Goal: Task Accomplishment & Management: Use online tool/utility

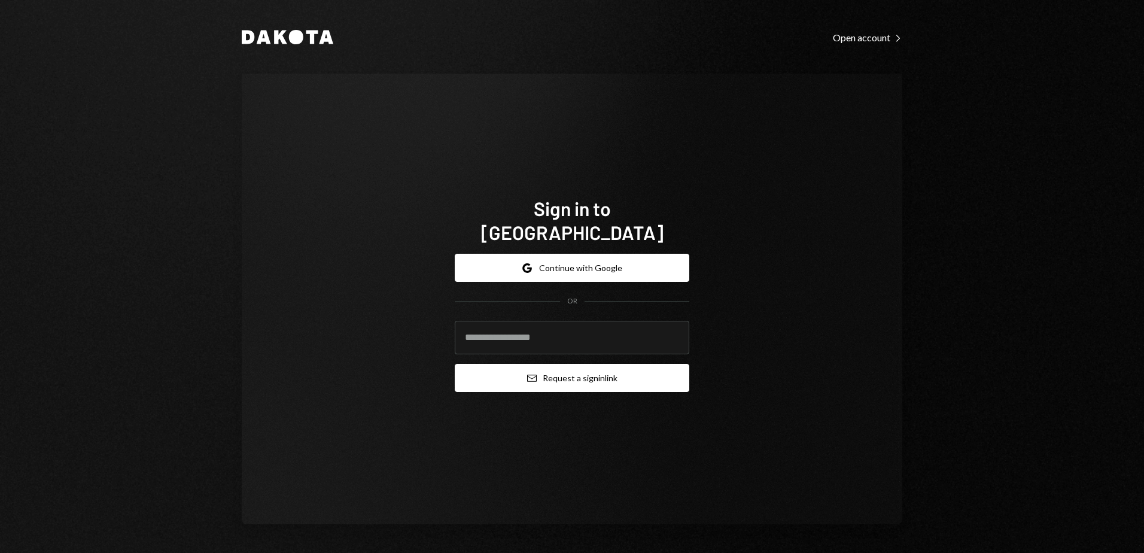
click at [566, 373] on button "Email Request a sign in link" at bounding box center [572, 378] width 235 height 28
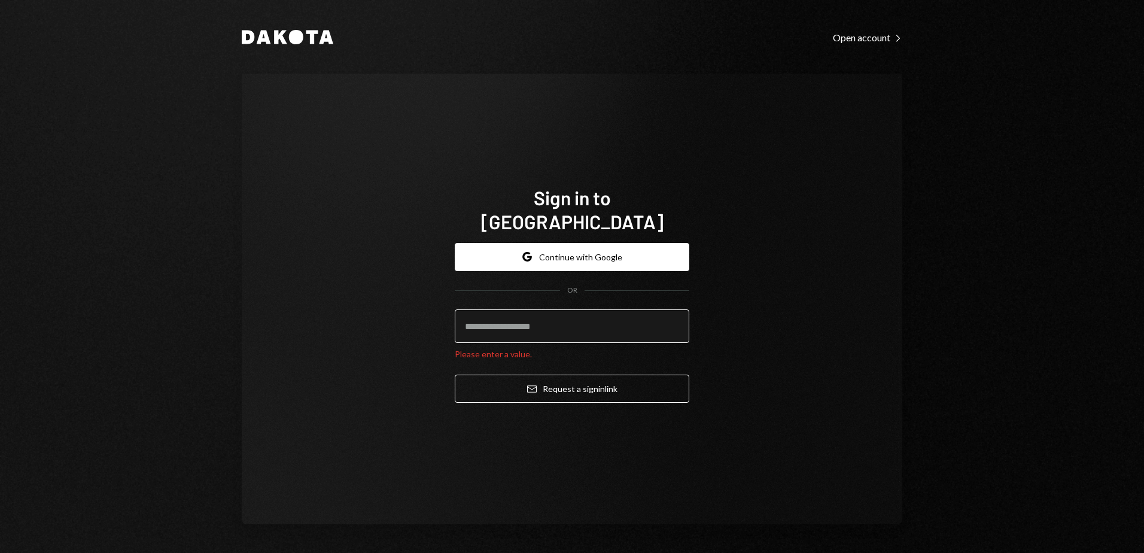
click at [549, 321] on input "email" at bounding box center [572, 326] width 235 height 34
type input "**********"
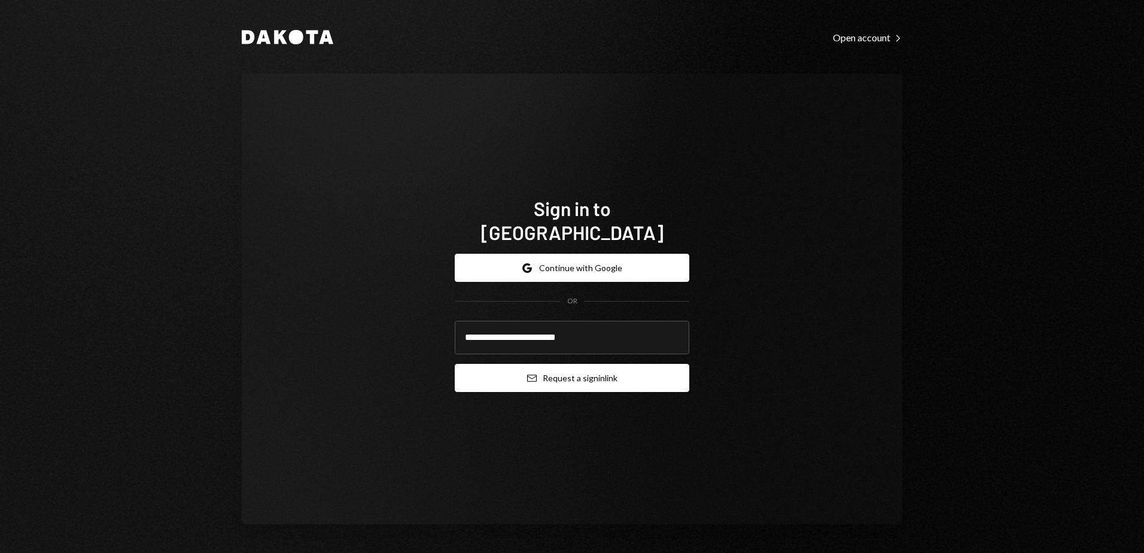
drag, startPoint x: 505, startPoint y: 381, endPoint x: 508, endPoint y: 376, distance: 6.2
click at [505, 381] on div "**********" at bounding box center [572, 322] width 235 height 157
click at [515, 372] on button "Email Request a sign in link" at bounding box center [572, 378] width 235 height 28
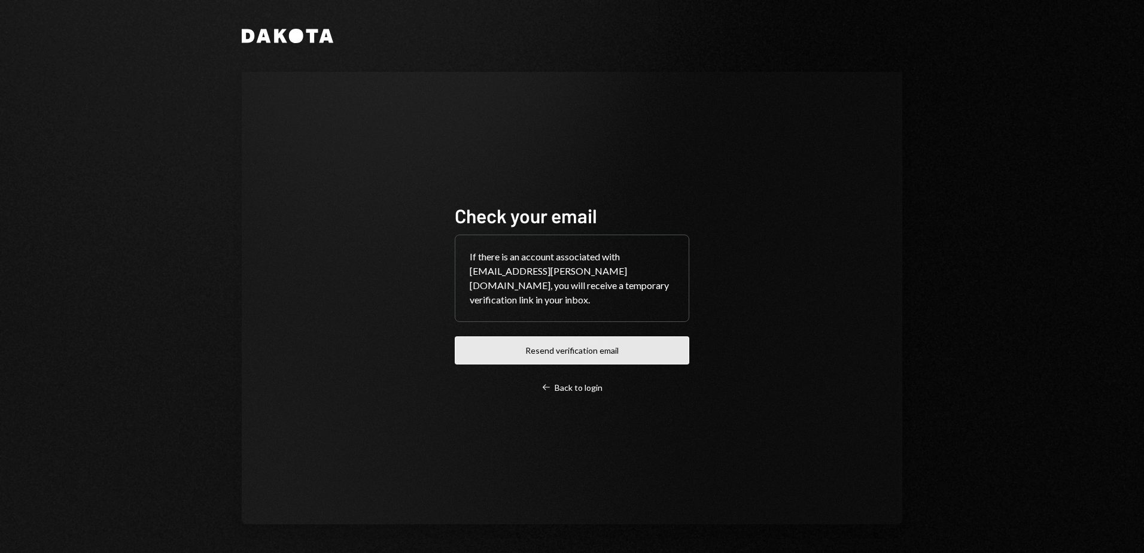
click at [545, 342] on button "Resend verification email" at bounding box center [572, 350] width 235 height 28
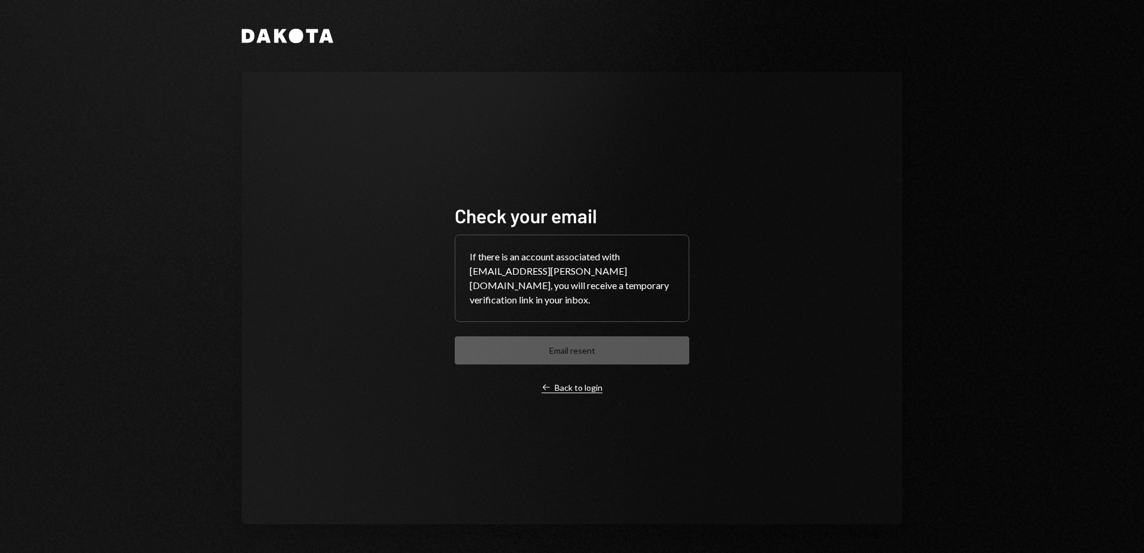
click at [587, 382] on div "Left Arrow Back to login" at bounding box center [572, 387] width 61 height 11
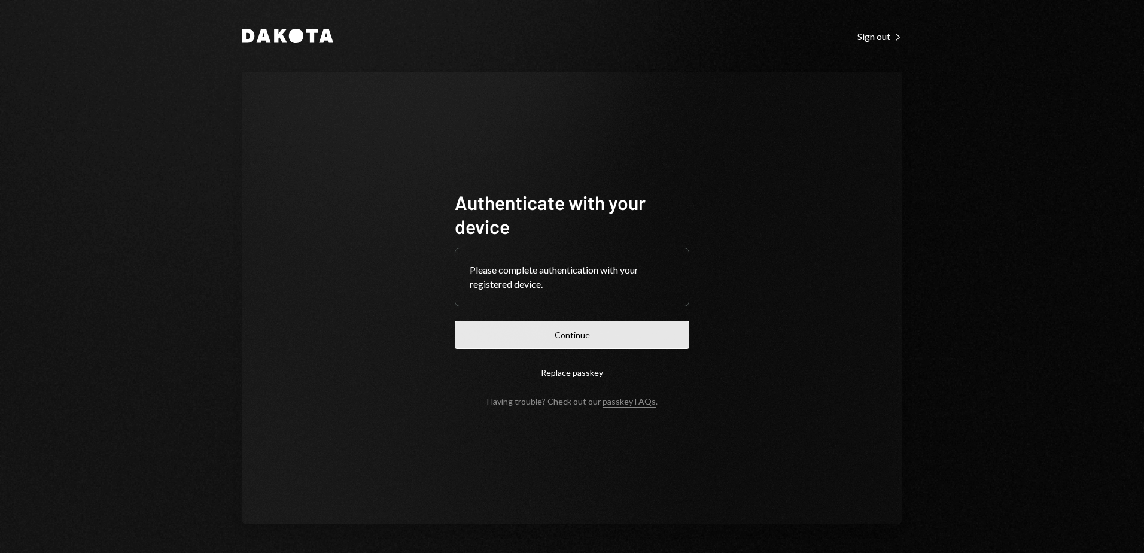
click at [569, 332] on button "Continue" at bounding box center [572, 335] width 235 height 28
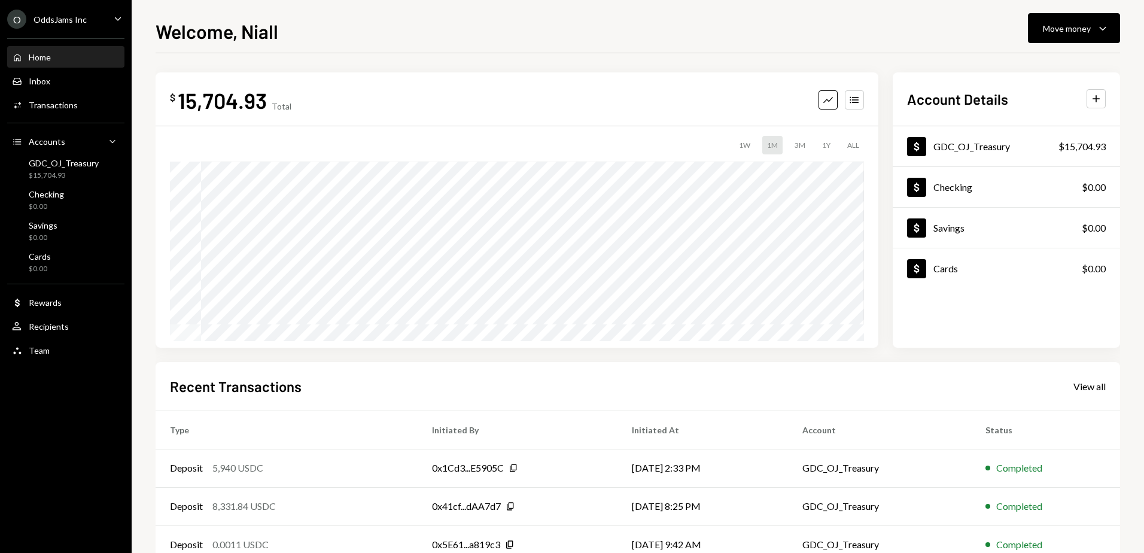
click at [42, 57] on div "Home" at bounding box center [40, 57] width 22 height 10
click at [45, 113] on div "Activities Transactions" at bounding box center [66, 105] width 108 height 20
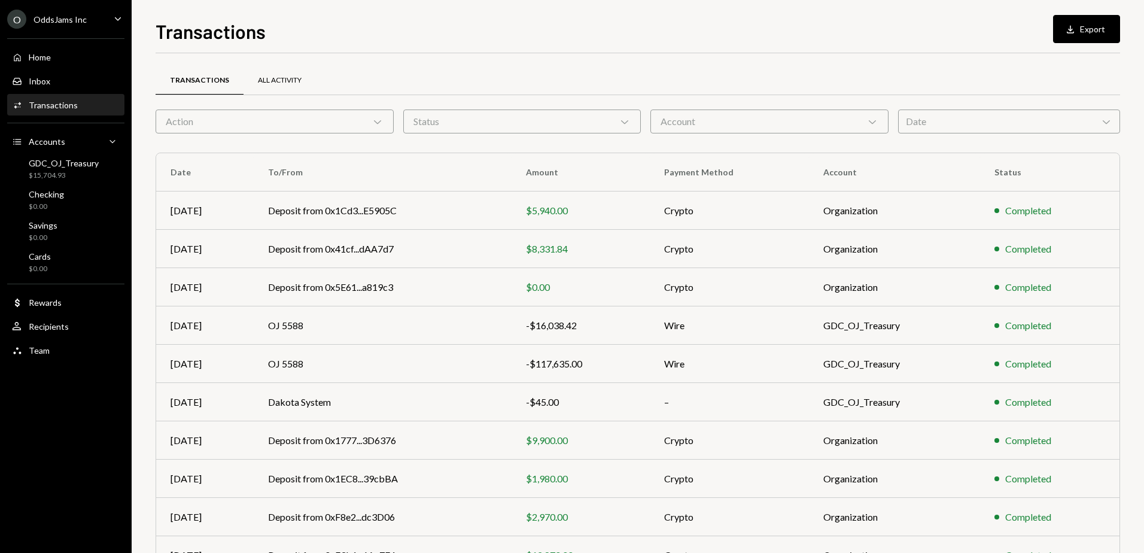
click at [288, 76] on div "All Activity" at bounding box center [280, 80] width 44 height 10
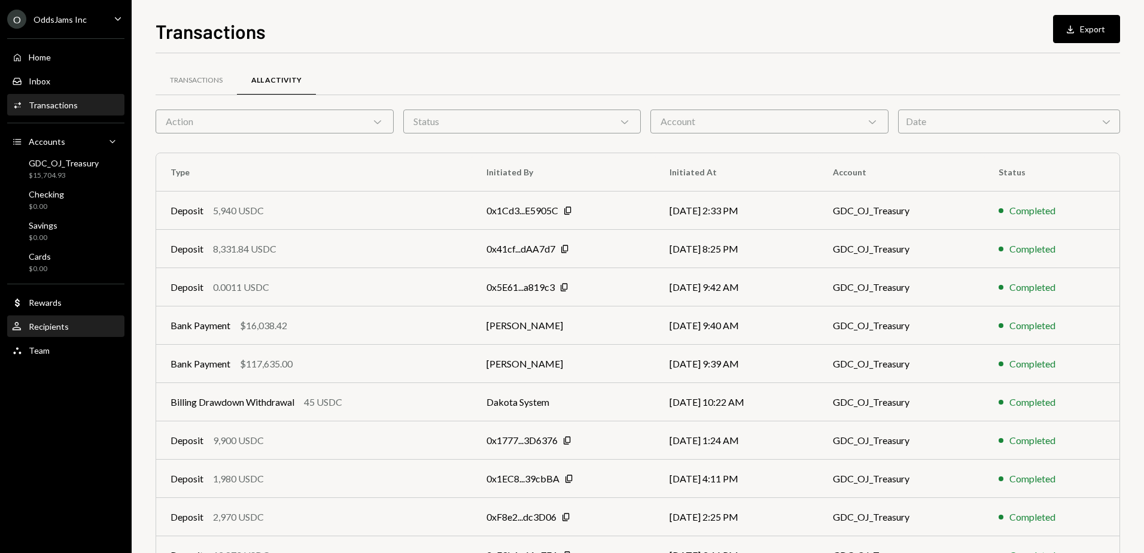
click at [41, 325] on div "Recipients" at bounding box center [49, 326] width 40 height 10
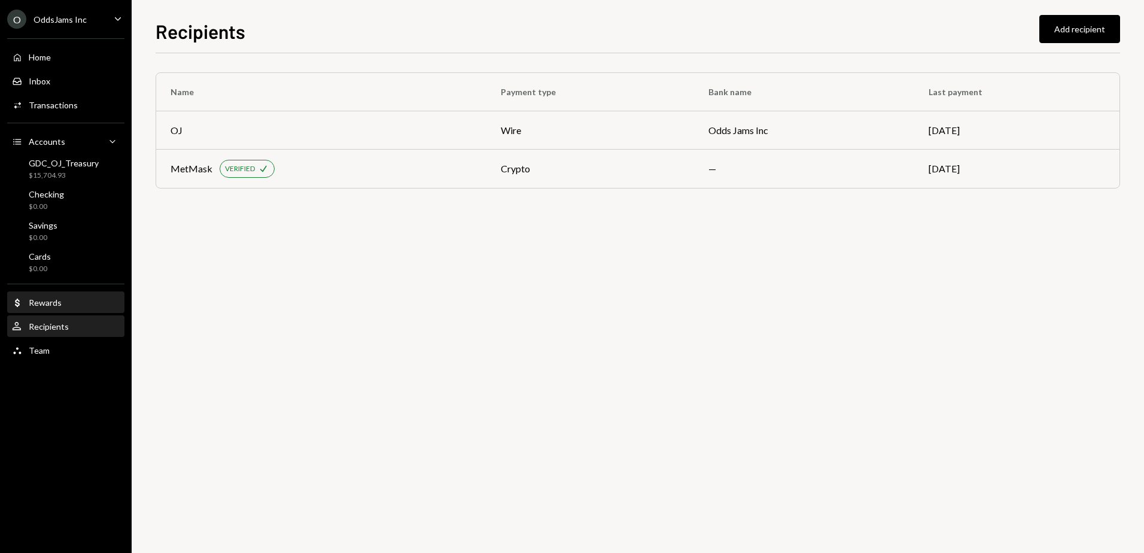
click at [34, 304] on div "Rewards" at bounding box center [45, 302] width 33 height 10
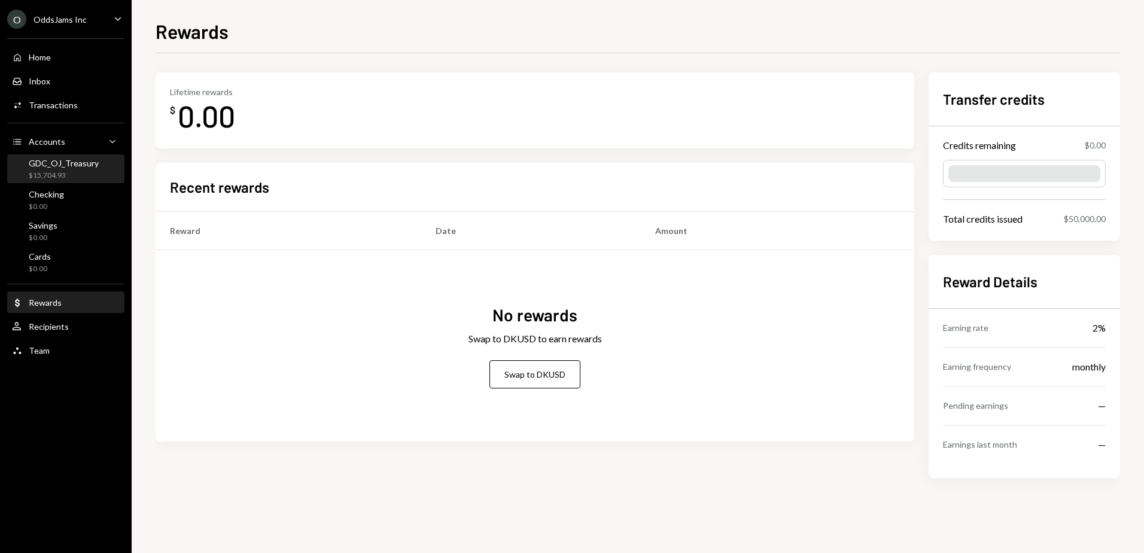
click at [63, 168] on div "GDC_OJ_Treasury $15,704.93" at bounding box center [64, 169] width 70 height 23
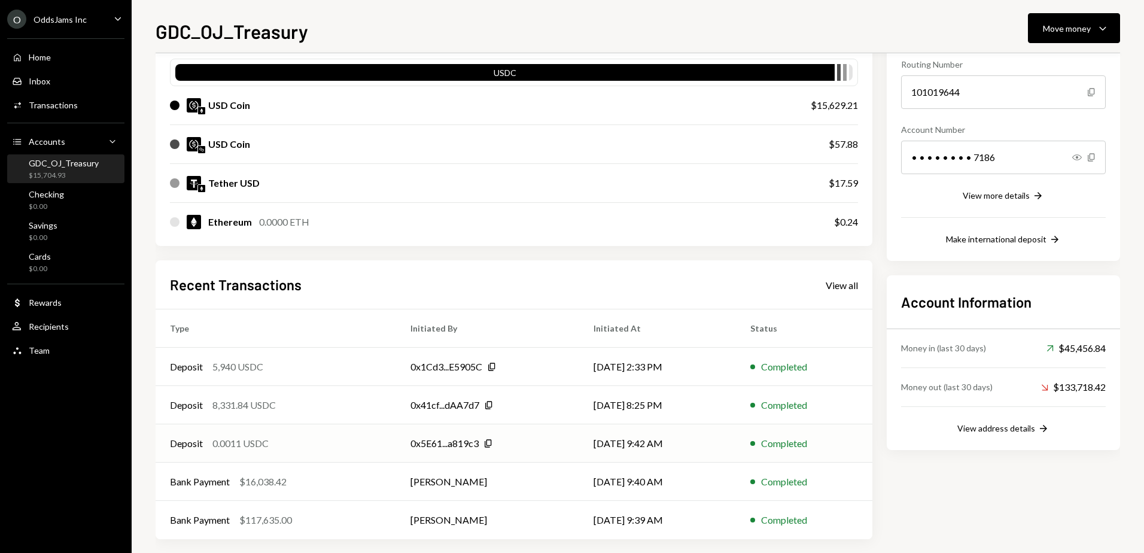
scroll to position [130, 0]
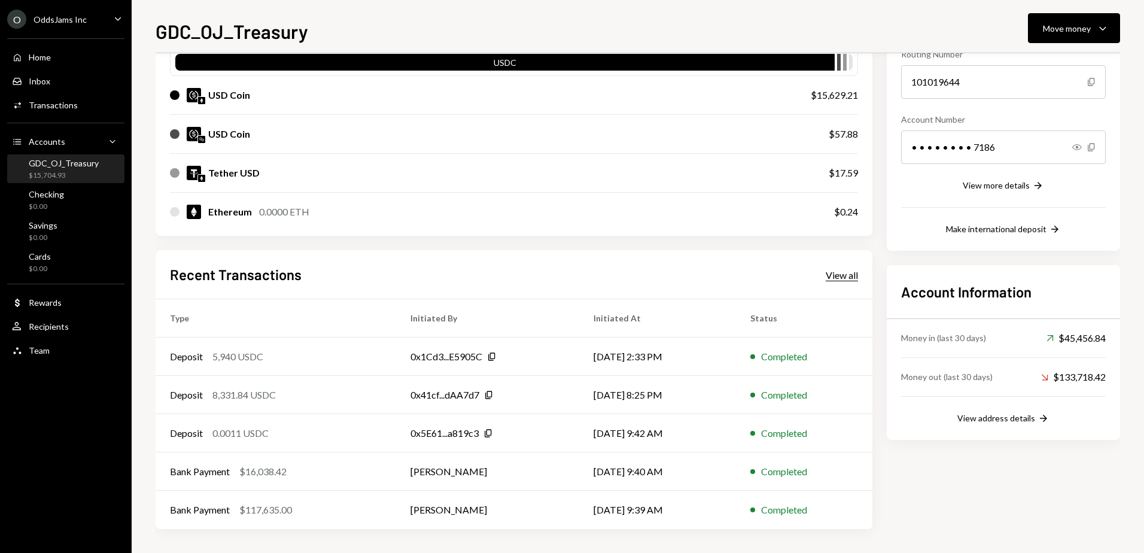
click at [843, 274] on div "View all" at bounding box center [842, 275] width 32 height 12
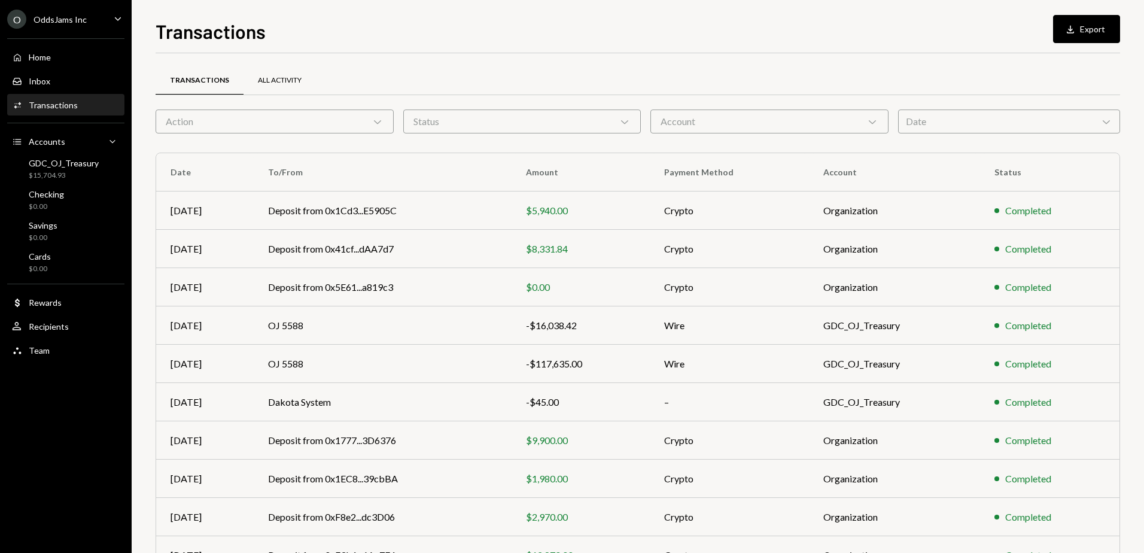
click at [277, 79] on div "All Activity" at bounding box center [280, 80] width 44 height 10
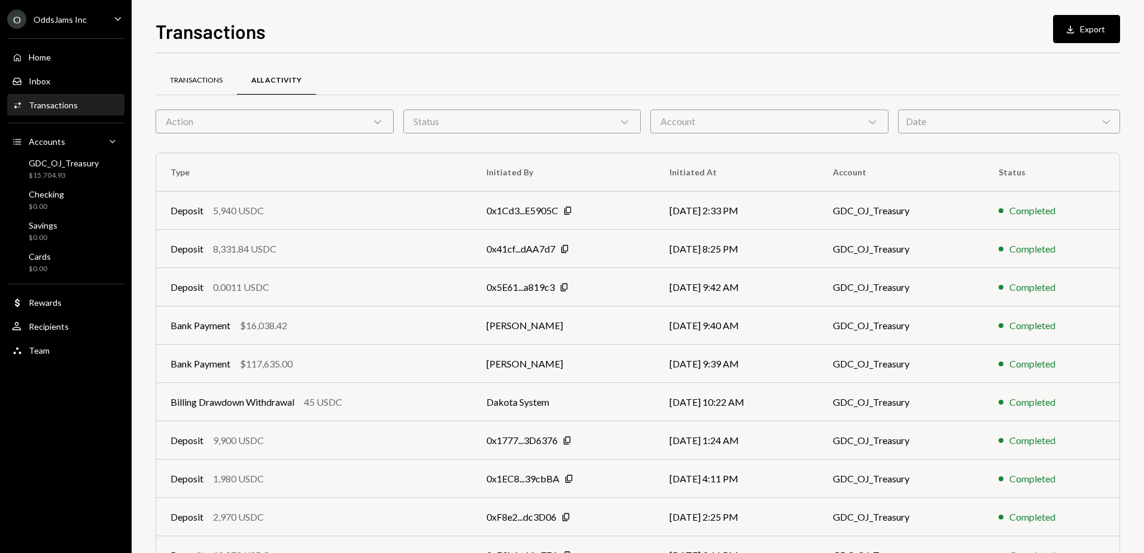
click at [192, 77] on div "Transactions" at bounding box center [196, 80] width 53 height 10
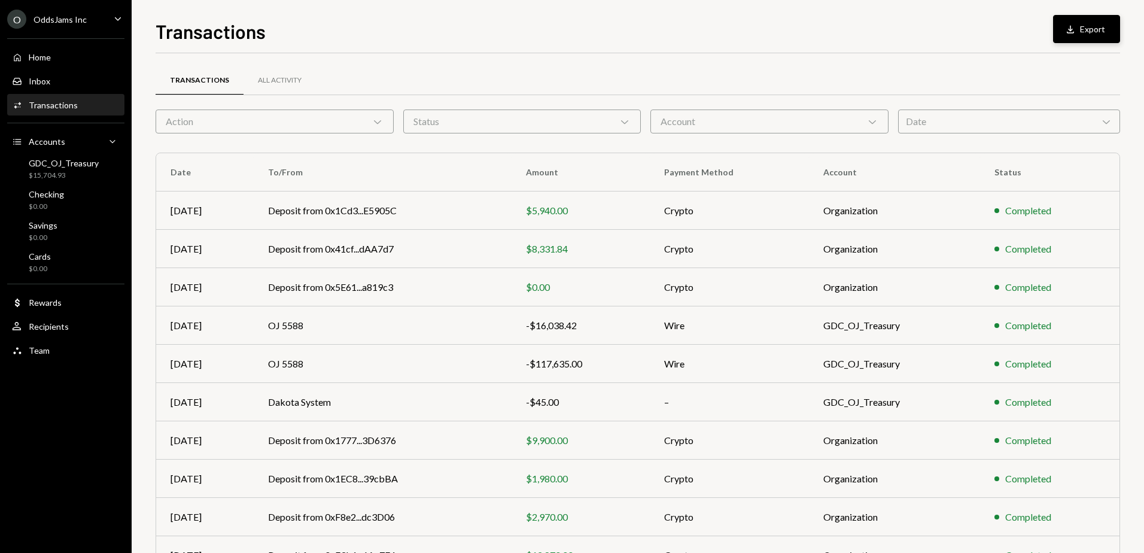
click at [1071, 39] on button "Download Export" at bounding box center [1086, 29] width 67 height 28
click at [1019, 91] on div "Transactions All Activity" at bounding box center [638, 80] width 965 height 31
click at [75, 62] on div "Home Home" at bounding box center [66, 57] width 108 height 11
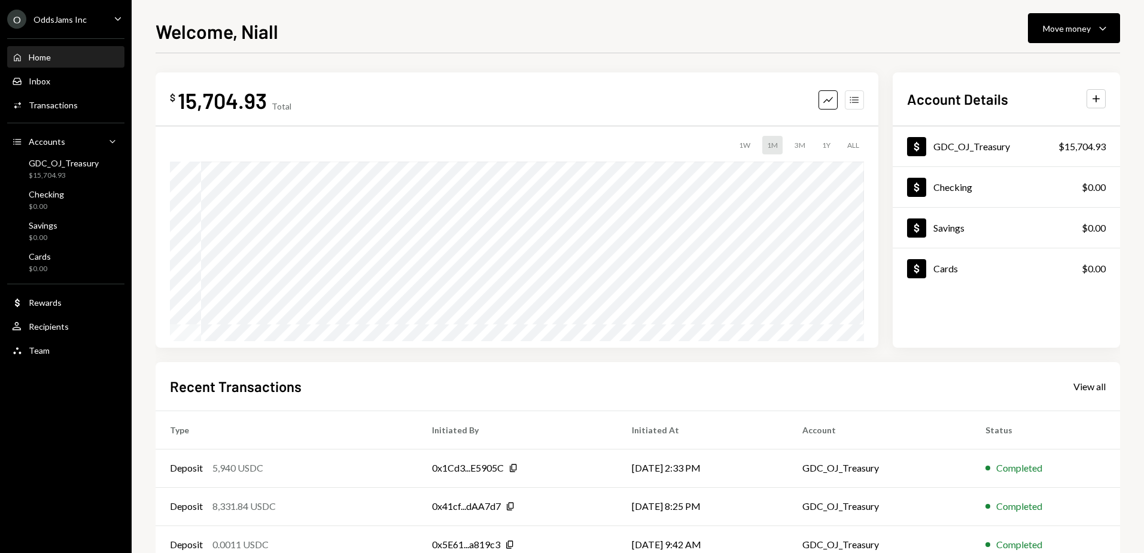
click at [847, 100] on button "Accounts" at bounding box center [854, 99] width 19 height 19
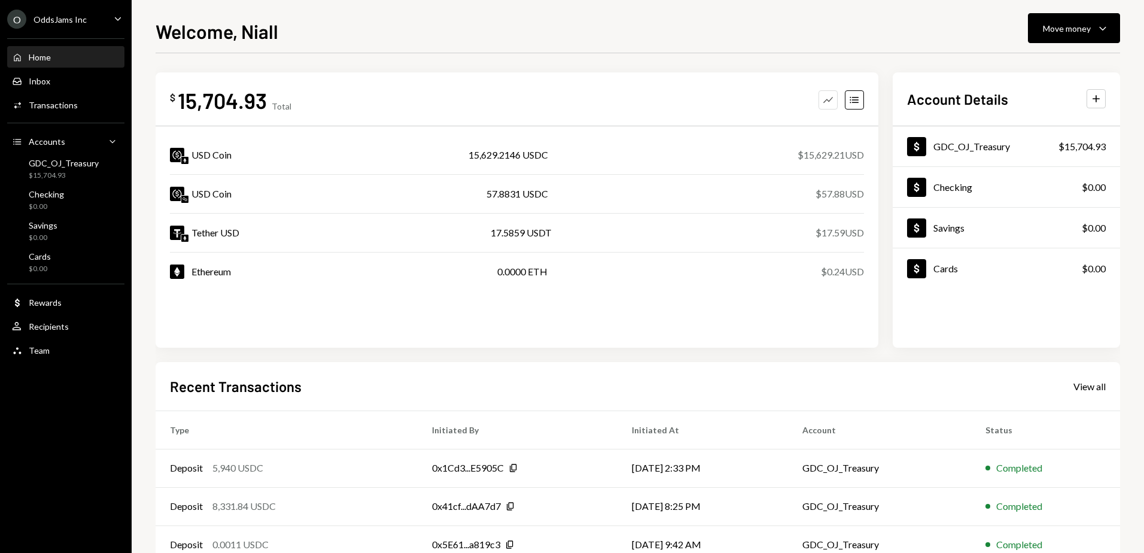
click at [832, 102] on icon "Graph" at bounding box center [828, 100] width 12 height 12
